Goal: Information Seeking & Learning: Check status

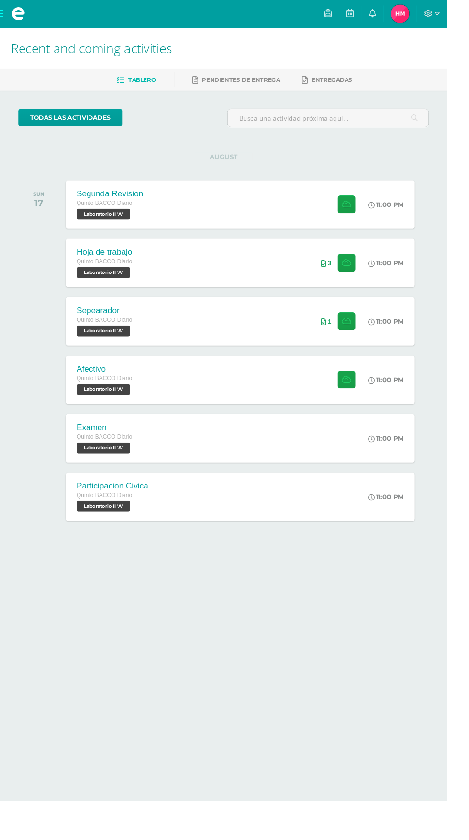
click at [430, 13] on img at bounding box center [420, 14] width 19 height 19
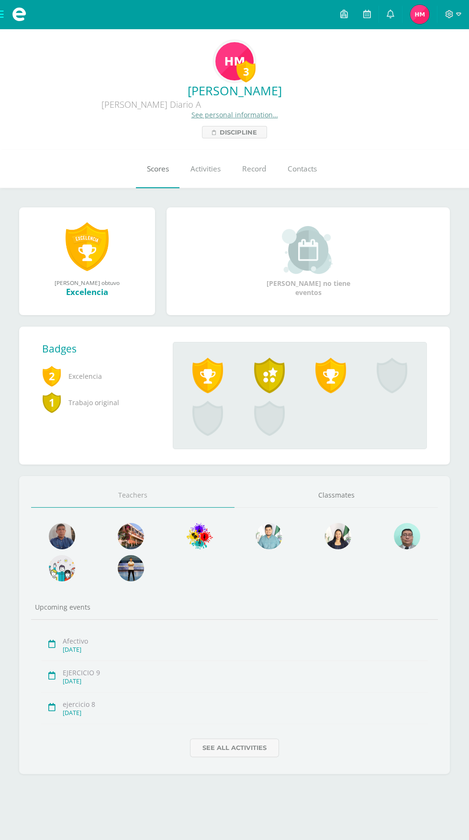
click at [156, 181] on link "Scores" at bounding box center [158, 169] width 44 height 38
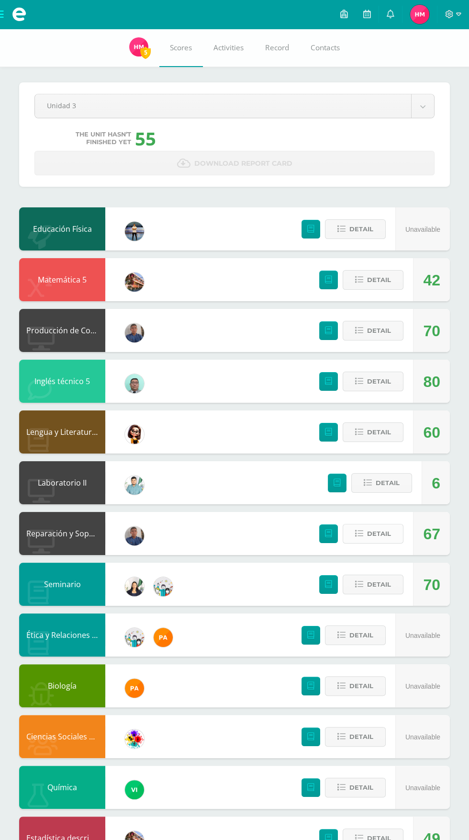
click at [389, 543] on span "Detail" at bounding box center [379, 534] width 24 height 18
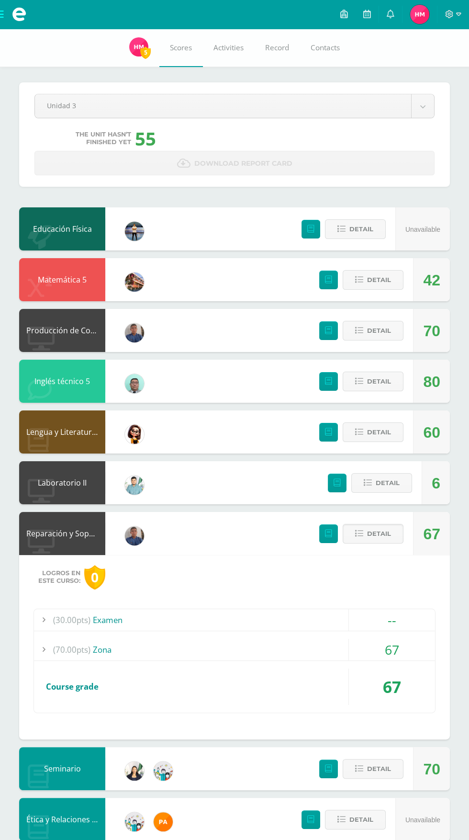
click at [320, 661] on div "(70.00pts) Zona 67" at bounding box center [234, 650] width 401 height 22
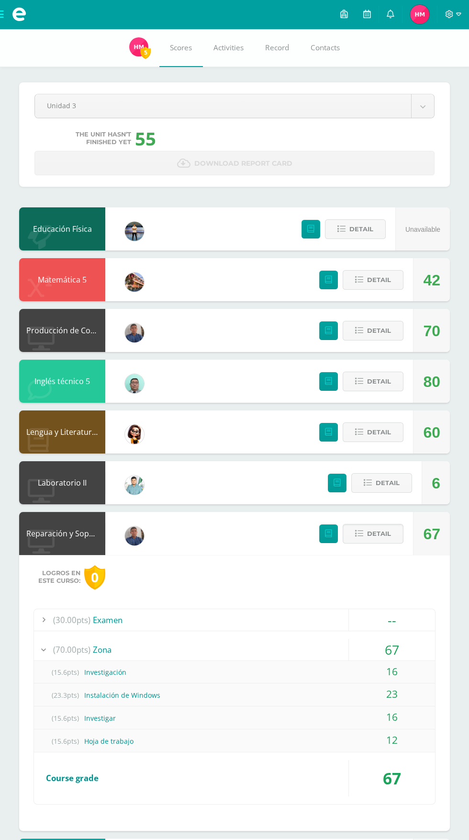
click at [362, 743] on div "12" at bounding box center [392, 741] width 86 height 22
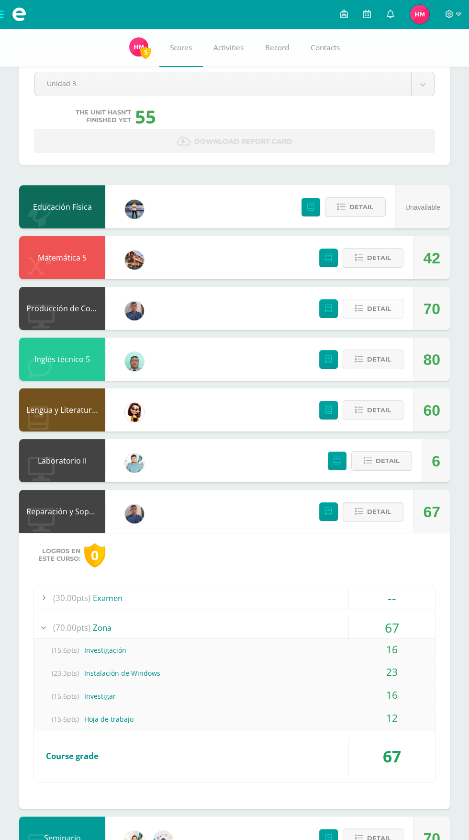
click at [398, 309] on button "Detail" at bounding box center [373, 309] width 61 height 20
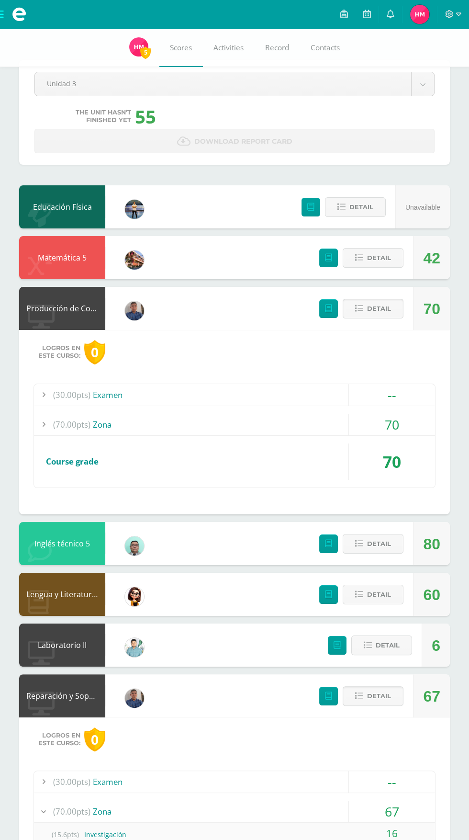
click at [367, 316] on span "Detail" at bounding box center [379, 309] width 24 height 18
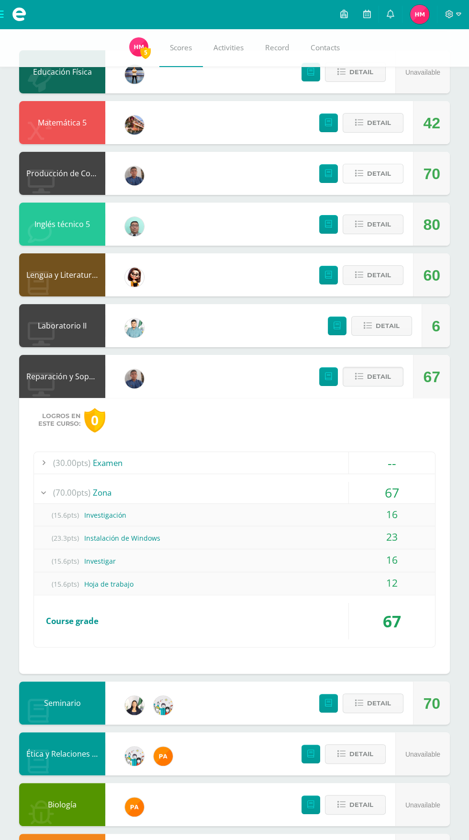
scroll to position [158, 0]
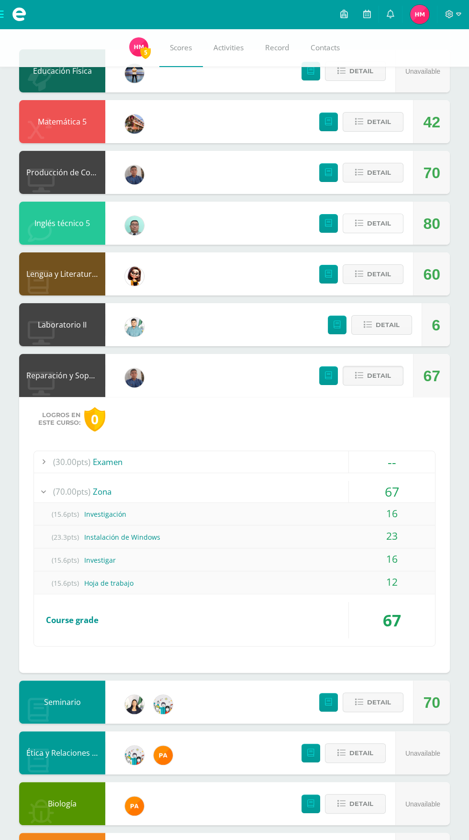
click at [373, 227] on span "Detail" at bounding box center [379, 224] width 24 height 18
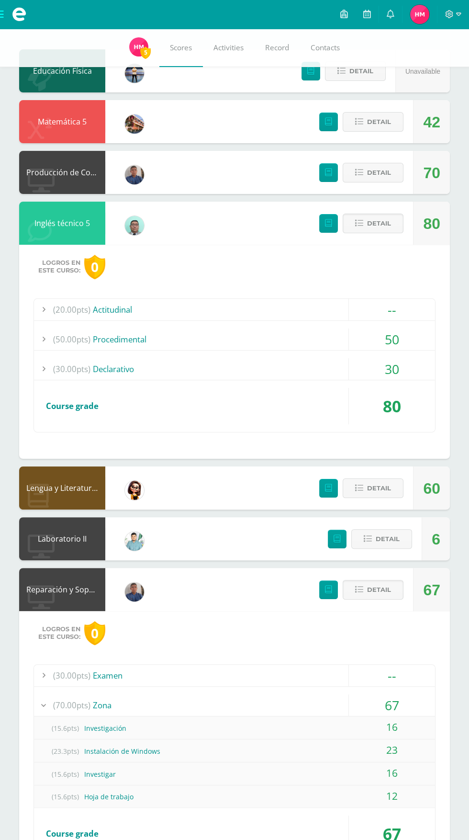
click at [71, 370] on span "(30.00pts)" at bounding box center [71, 369] width 37 height 22
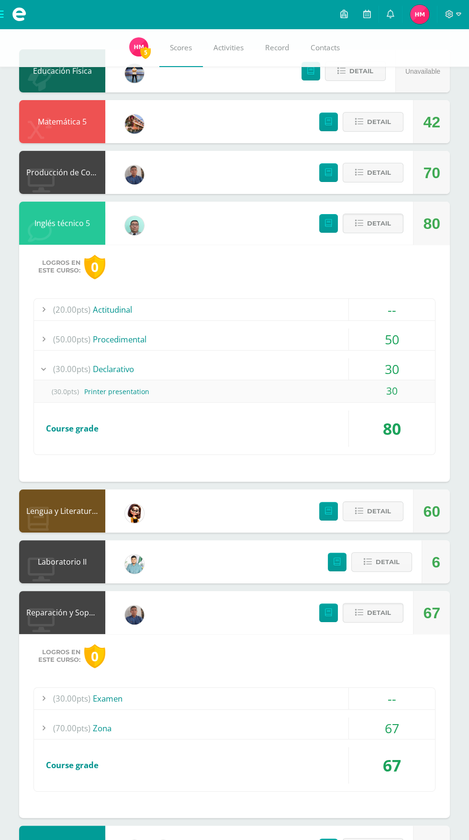
click at [434, 770] on div "67" at bounding box center [392, 765] width 86 height 36
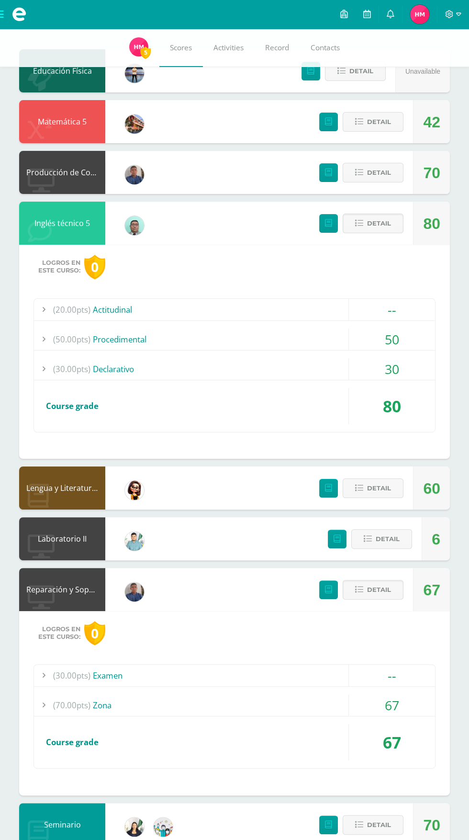
click at [408, 751] on div "67" at bounding box center [392, 742] width 86 height 36
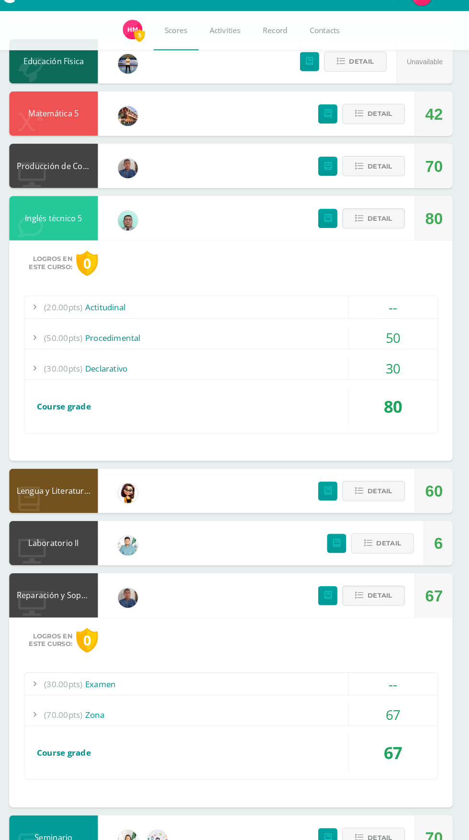
scroll to position [151, 0]
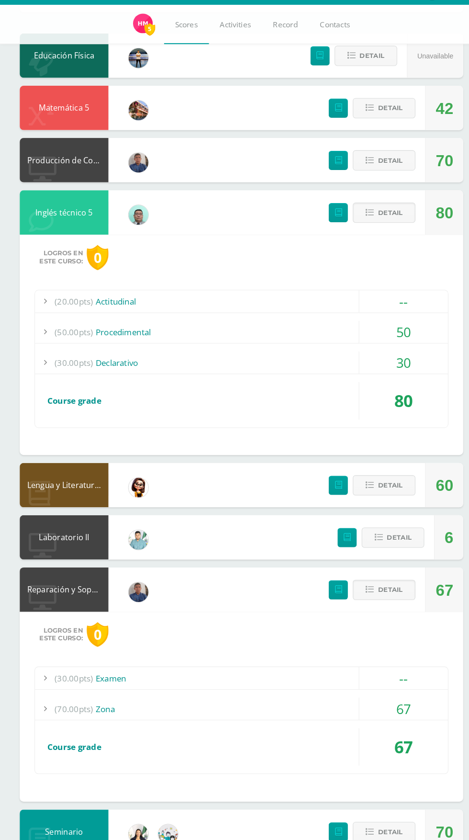
click at [321, 677] on div "(30.00pts) Examen" at bounding box center [234, 683] width 401 height 22
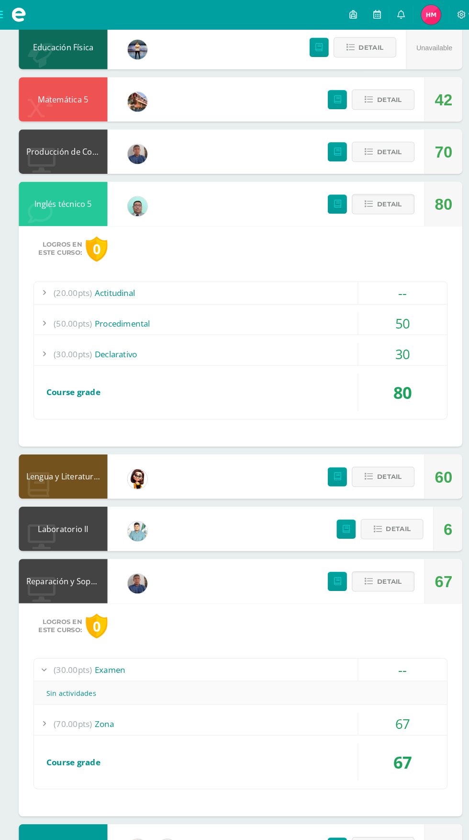
scroll to position [0, 0]
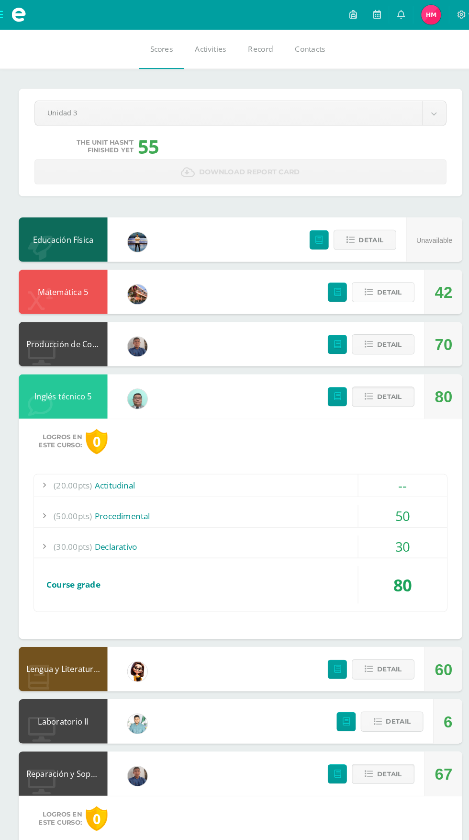
click at [374, 290] on span "Detail" at bounding box center [379, 284] width 24 height 18
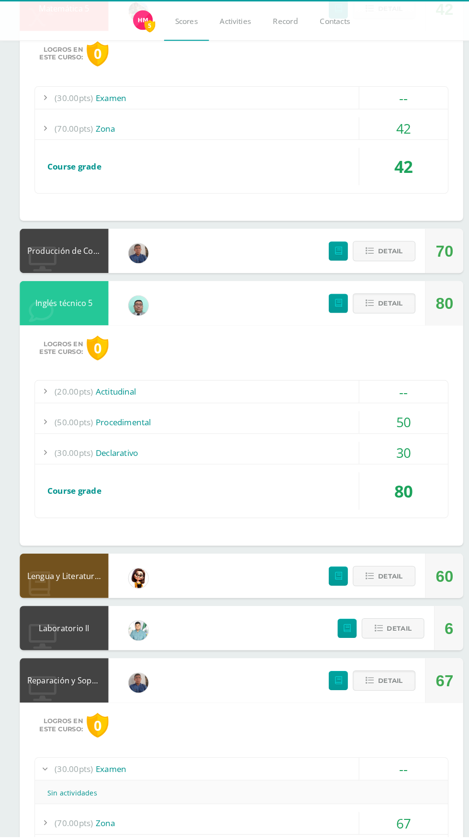
scroll to position [368, 0]
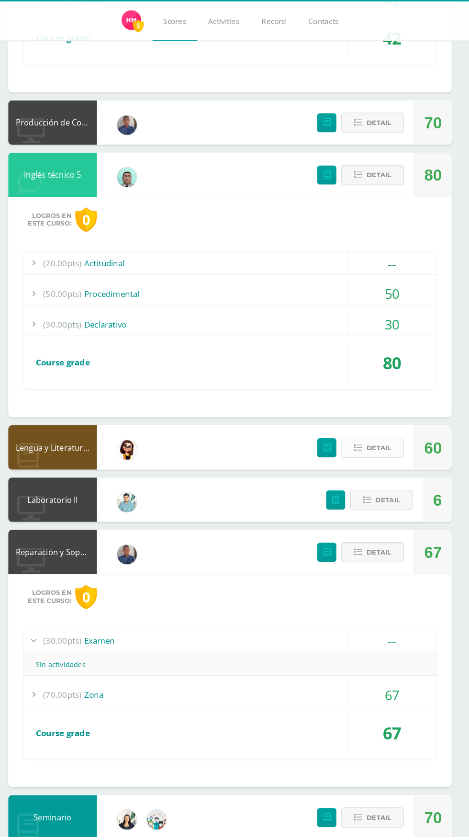
click at [367, 471] on span "Detail" at bounding box center [379, 463] width 24 height 18
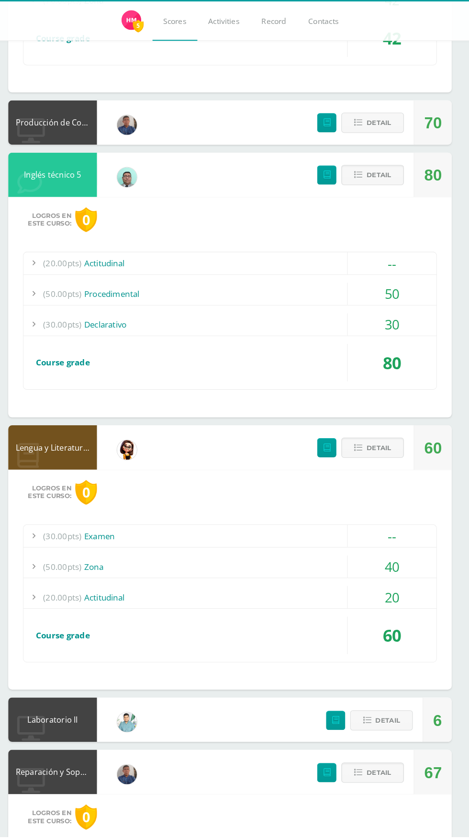
click at [66, 585] on span "(50.00pts)" at bounding box center [71, 578] width 37 height 22
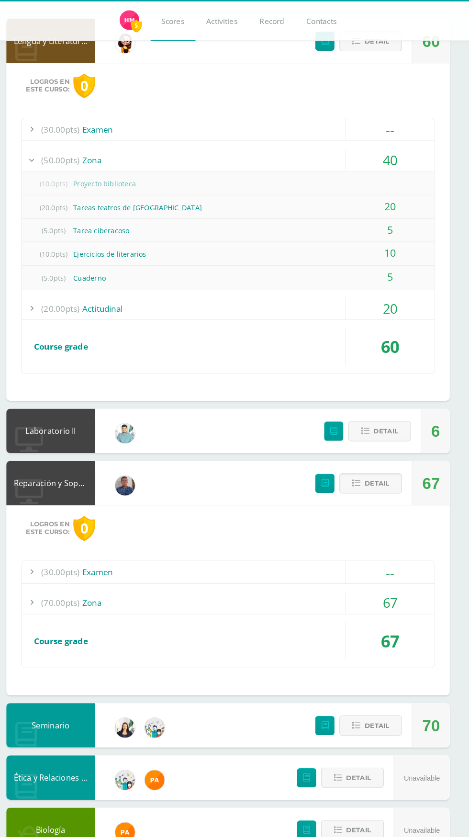
scroll to position [832, 0]
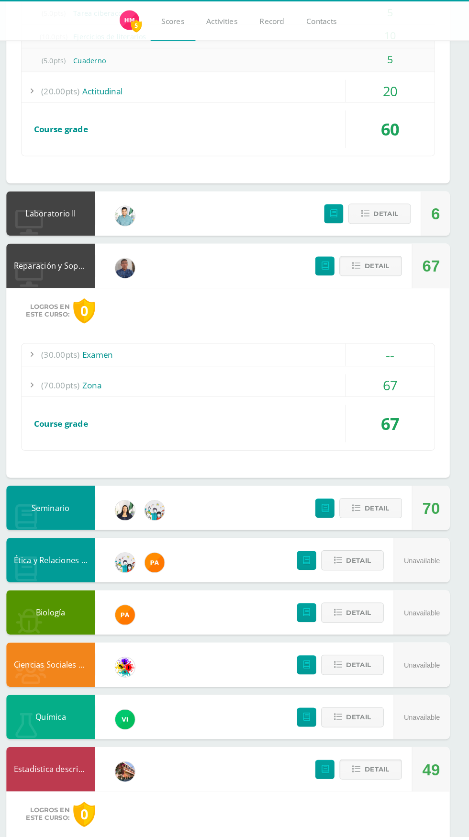
scroll to position [1016, 0]
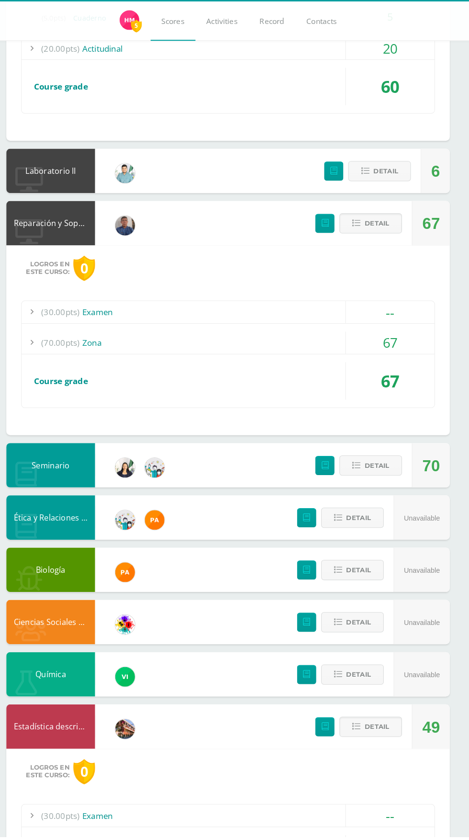
click at [141, 826] on div "(30.00pts) Examen" at bounding box center [234, 820] width 401 height 22
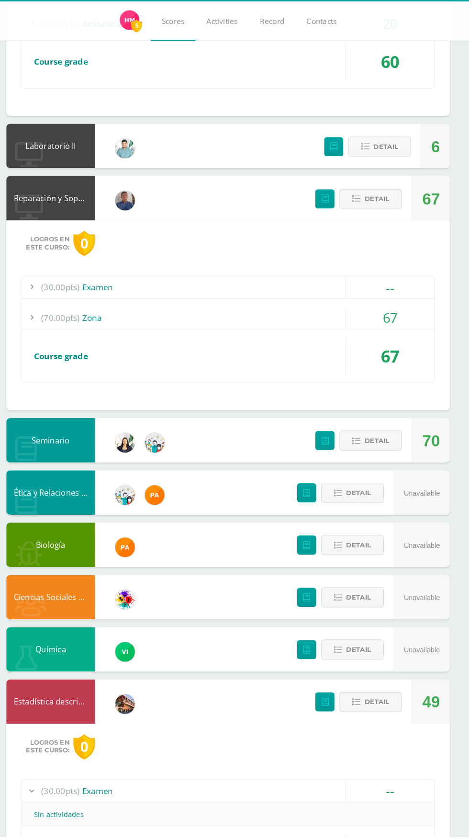
click at [136, 840] on div "(70.00pts) Zona" at bounding box center [234, 848] width 401 height 22
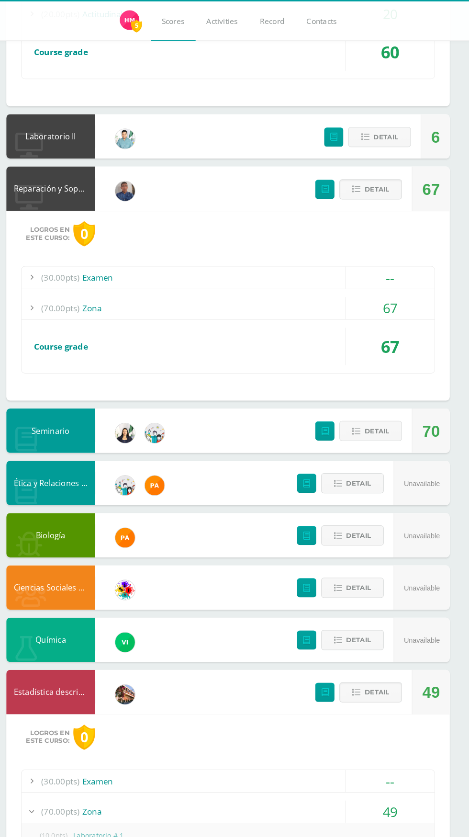
scroll to position [934, 0]
